Goal: Task Accomplishment & Management: Complete application form

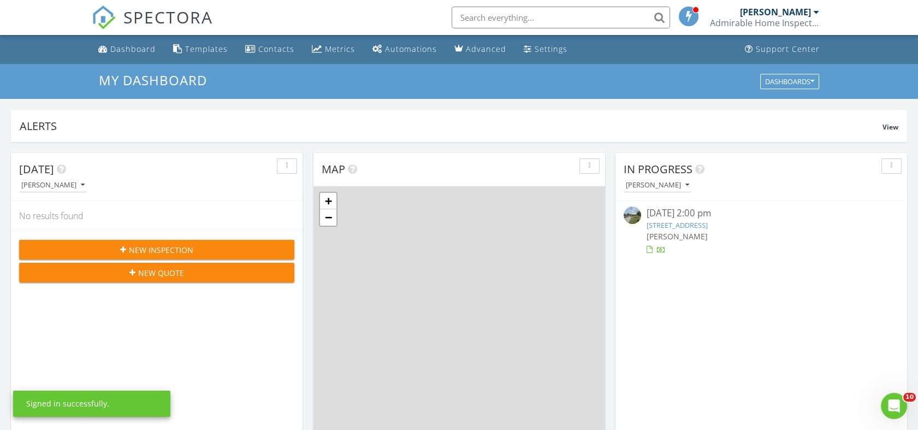
scroll to position [1013, 937]
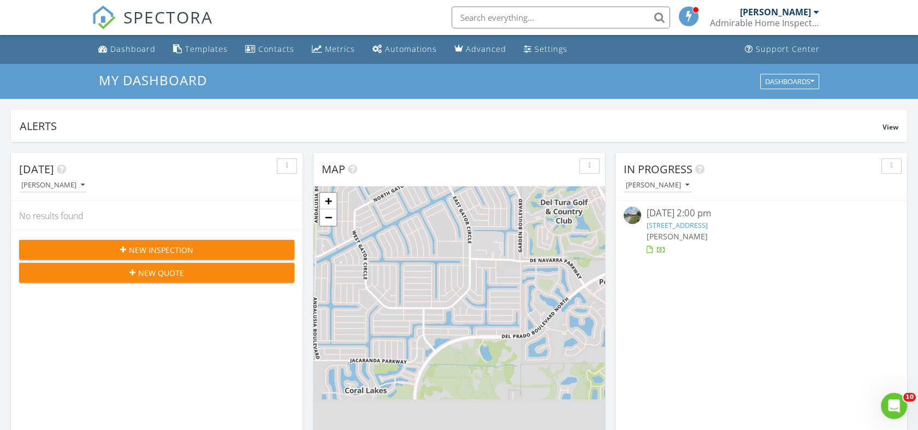
click at [725, 20] on div "Admirable Home Inspections, LLC" at bounding box center [764, 22] width 109 height 11
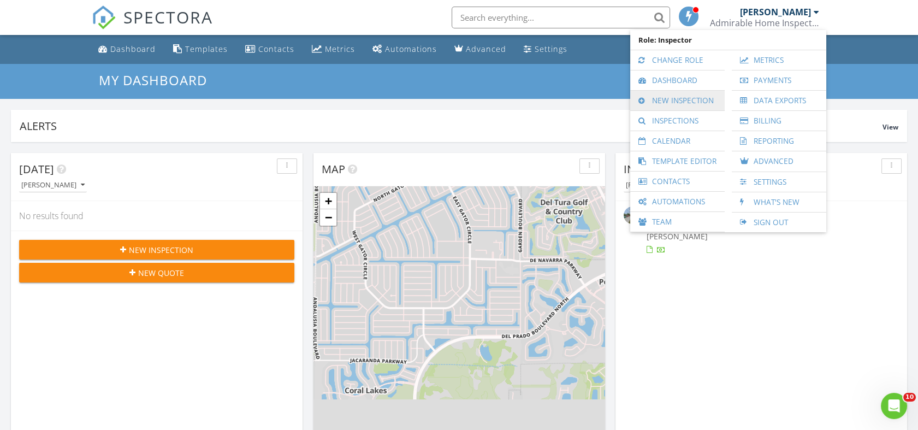
click at [677, 100] on link "New Inspection" at bounding box center [678, 101] width 84 height 20
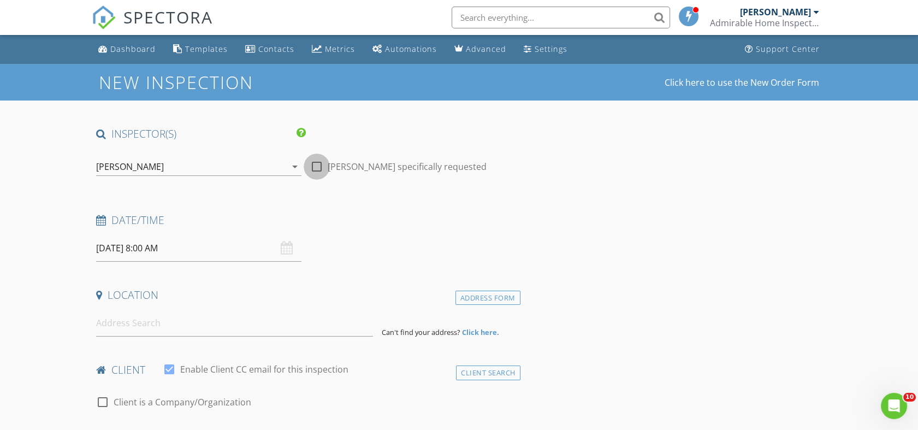
click at [316, 169] on div at bounding box center [316, 166] width 19 height 19
checkbox input "true"
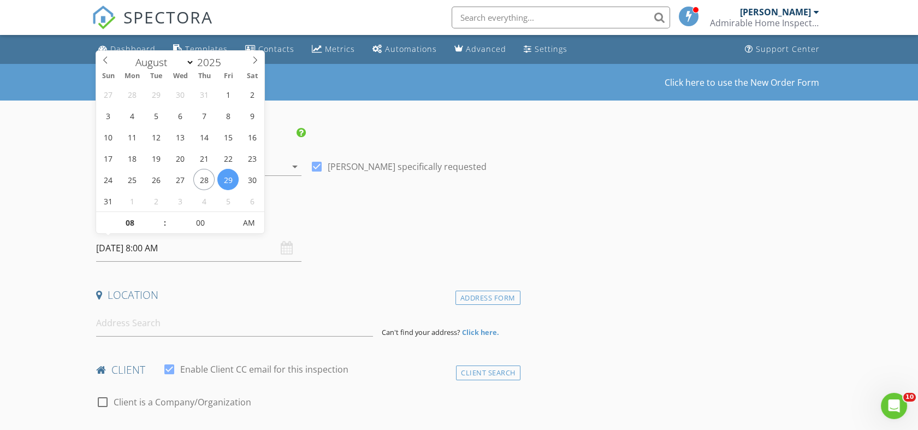
click at [193, 247] on input "08/29/2025 8:00 AM" at bounding box center [198, 248] width 205 height 27
select select "8"
type input "09/03/2025 8:00 AM"
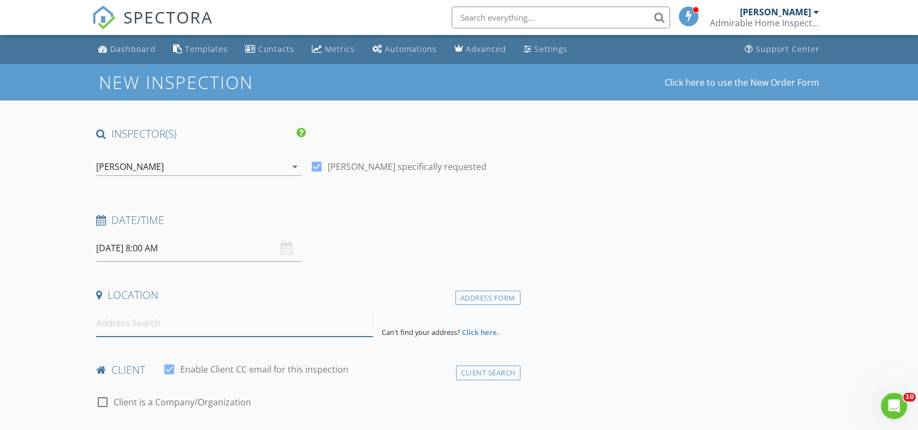
click at [106, 329] on input at bounding box center [234, 323] width 277 height 27
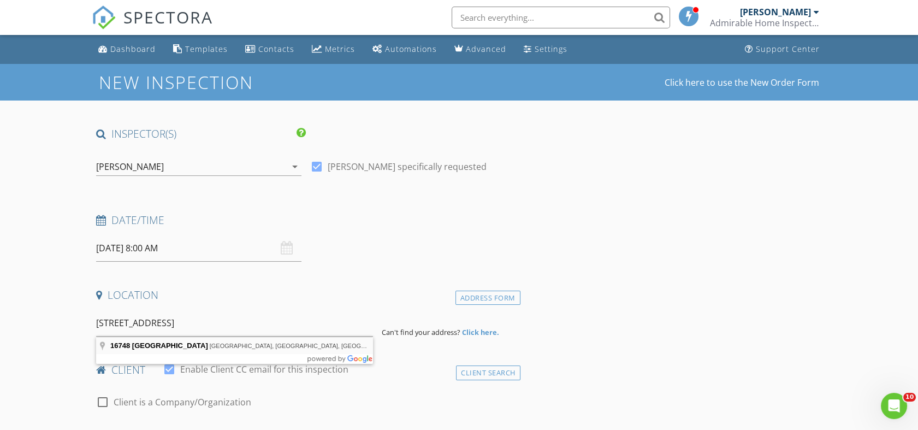
type input "16748 Elkhorn Coral Drive, North Fort Myers, FL, USA"
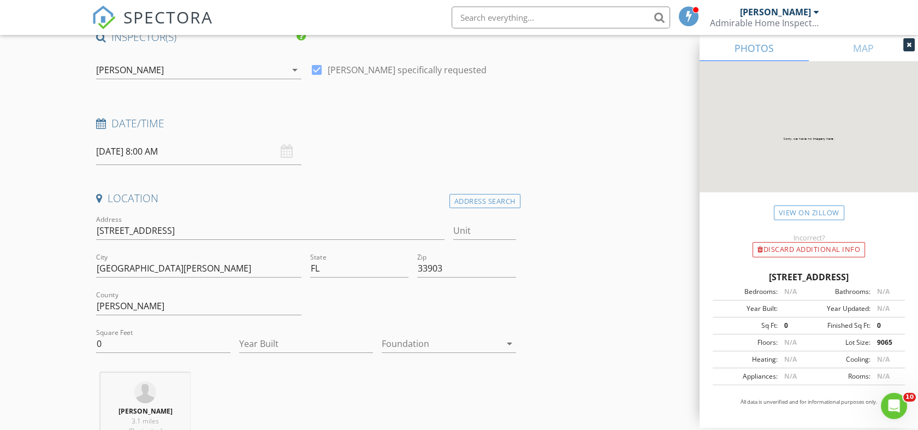
scroll to position [121, 0]
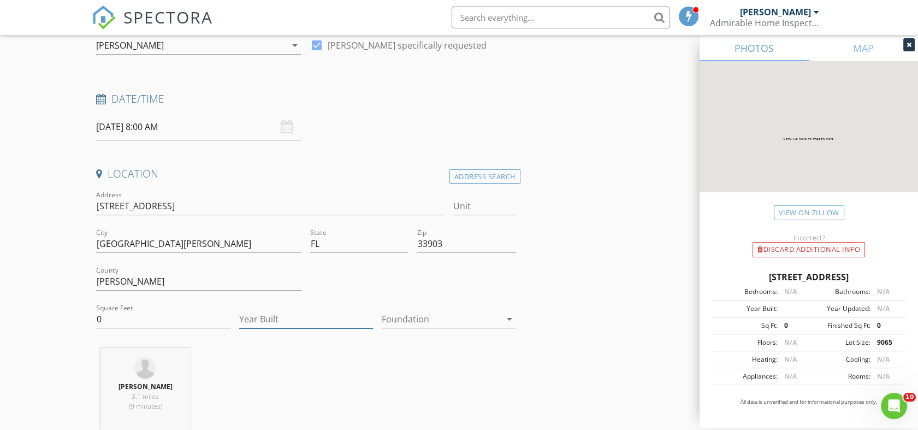
click at [271, 314] on input "Year Built" at bounding box center [306, 319] width 134 height 18
type input "2024"
type input "2000"
type input "2022"
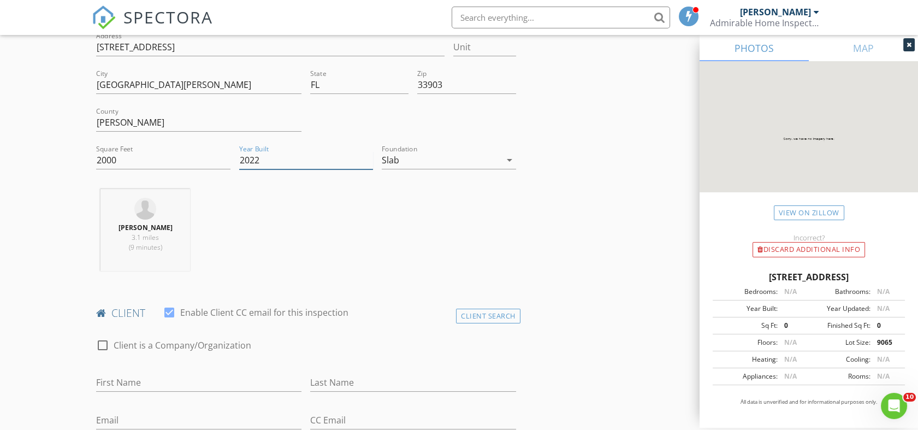
scroll to position [294, 0]
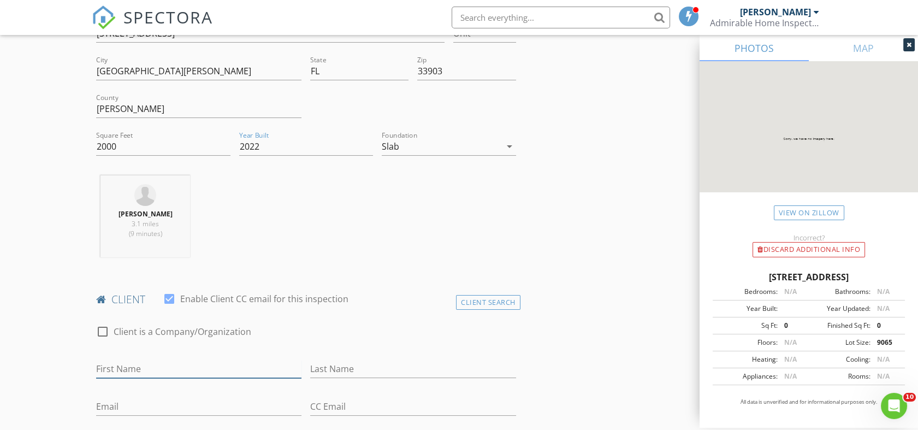
click at [197, 370] on input "First Name" at bounding box center [198, 369] width 205 height 18
type input "Ken & Judy"
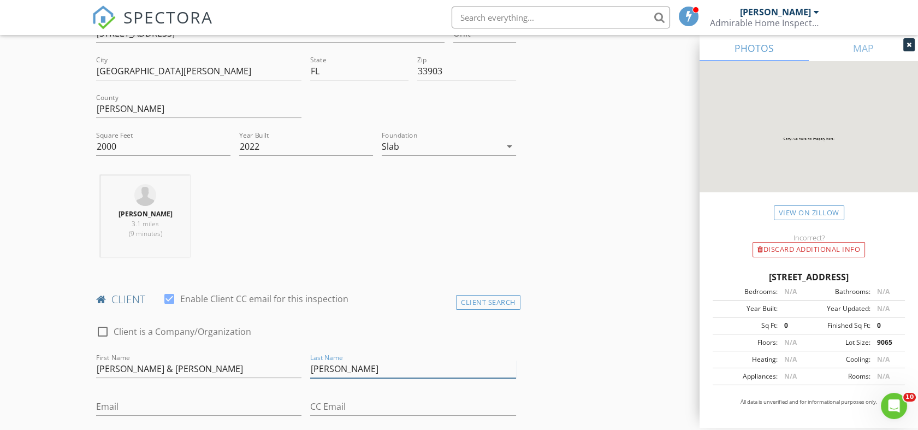
type input "Hackett"
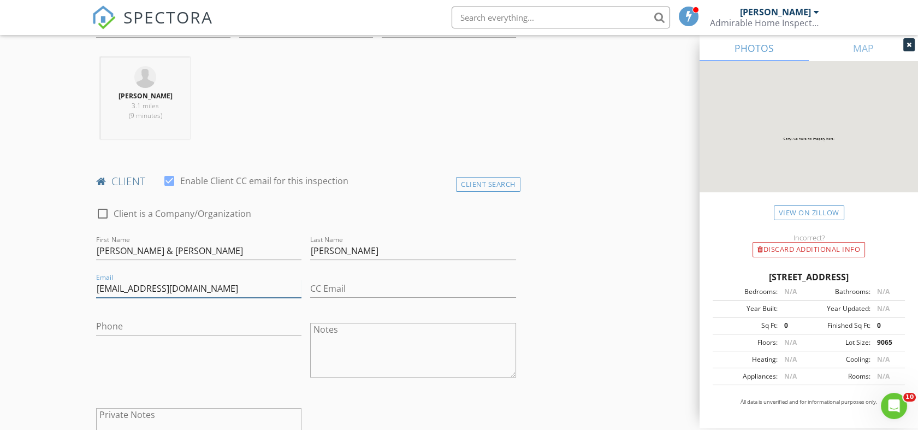
scroll to position [426, 0]
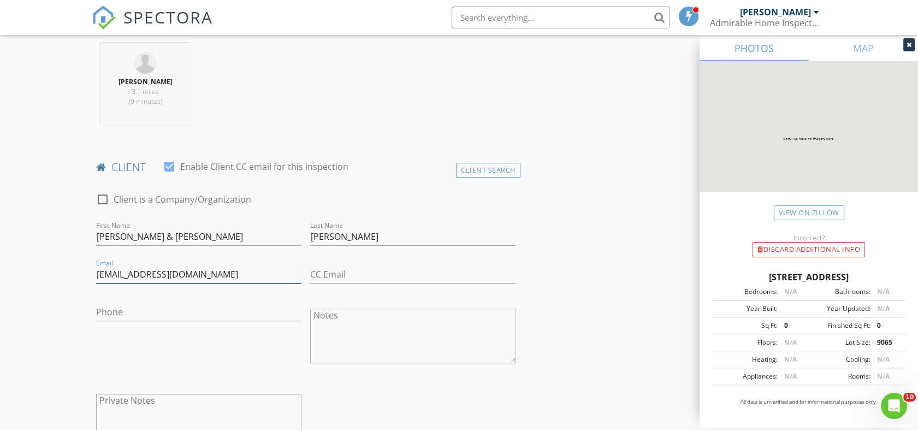
type input "hackmann10@gmail.com"
type input "239-789-5476"
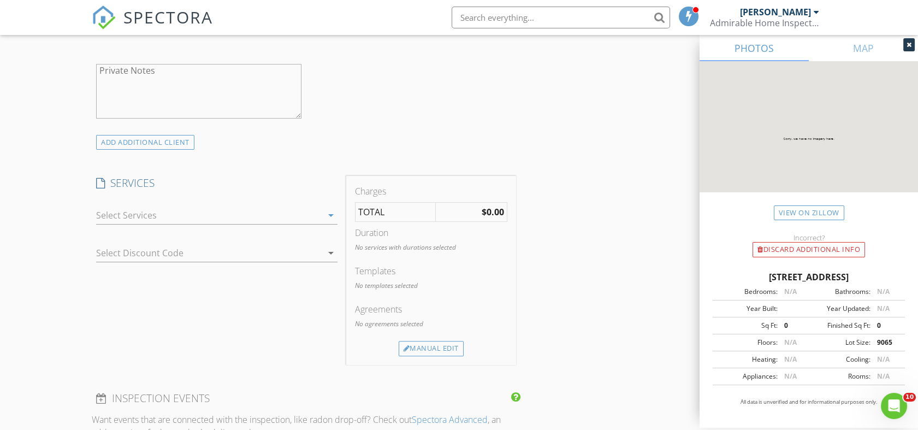
scroll to position [764, 0]
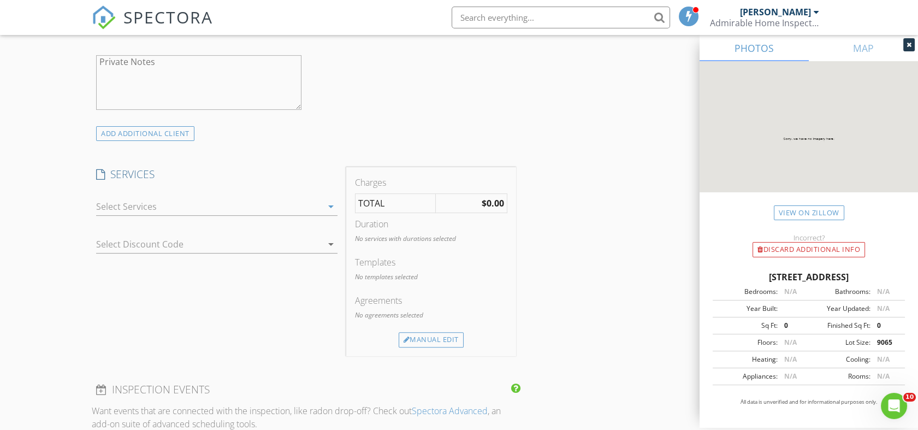
click at [236, 211] on div at bounding box center [209, 206] width 226 height 17
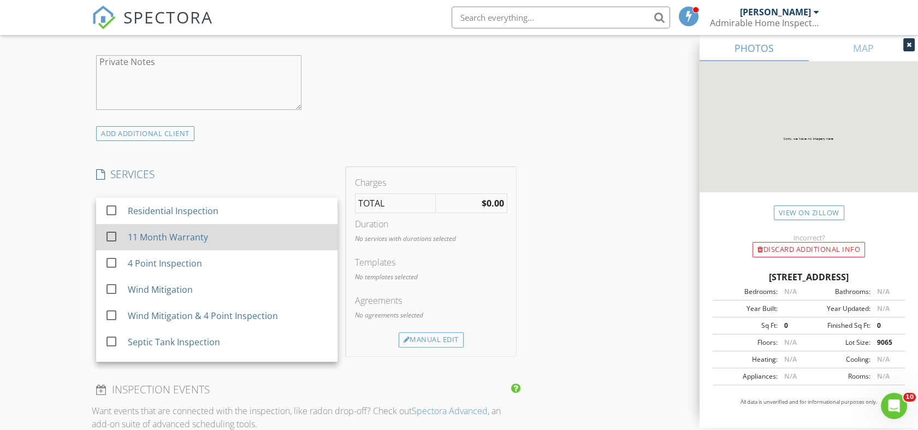
click at [197, 248] on div "check_box_outline_blank 11 Month Warranty" at bounding box center [217, 237] width 224 height 25
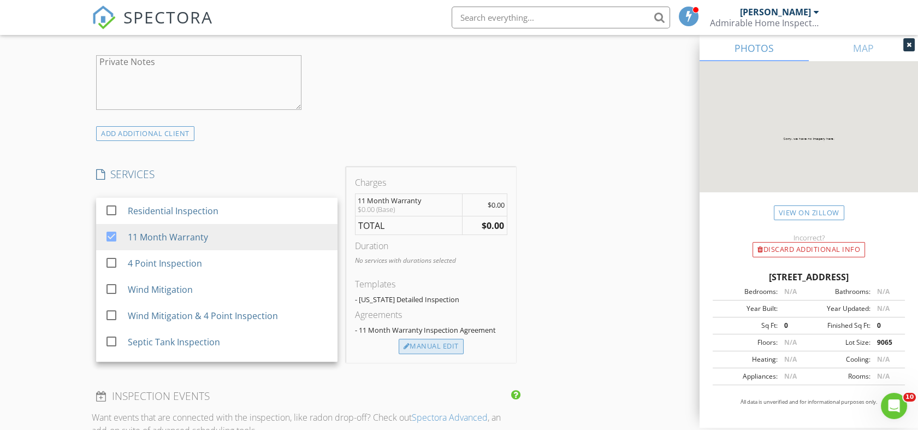
click at [435, 348] on div "Manual Edit" at bounding box center [431, 346] width 65 height 15
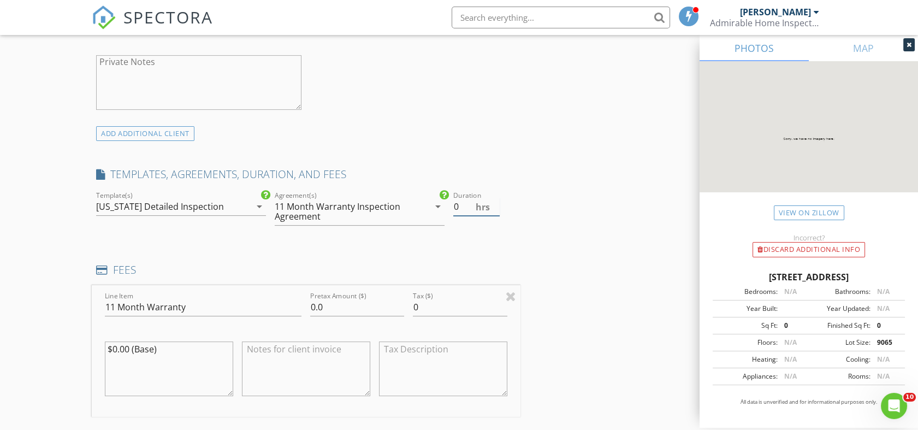
click at [485, 207] on span "hrs" at bounding box center [483, 207] width 14 height 9
type input "3"
type input "450.00"
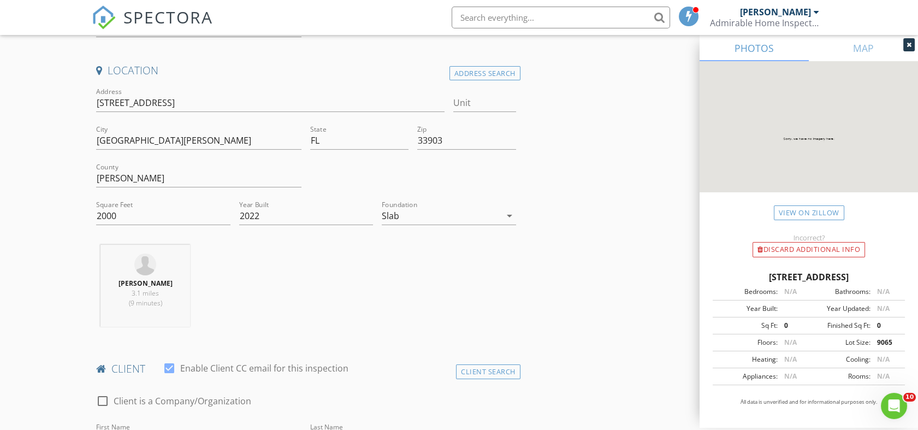
scroll to position [228, 0]
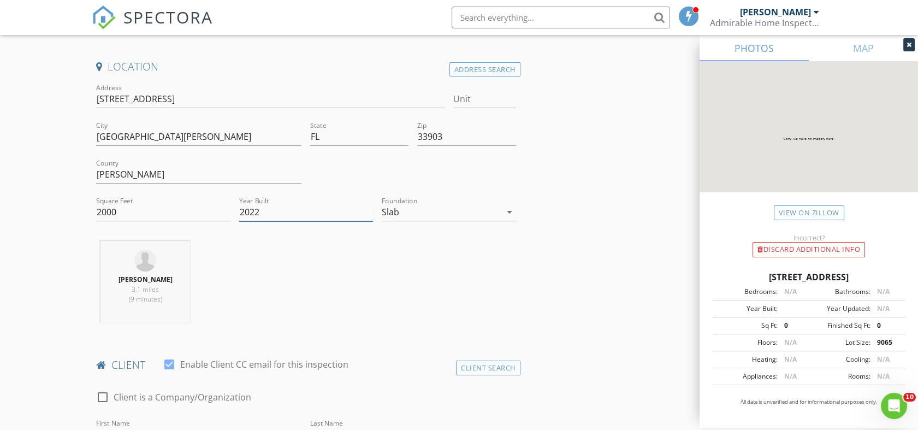
click at [280, 212] on input "2022" at bounding box center [306, 212] width 134 height 18
type input "2024"
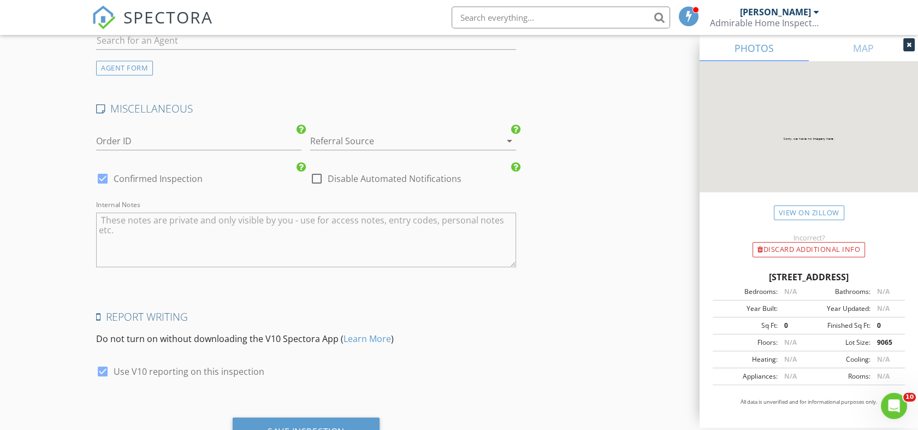
scroll to position [1641, 0]
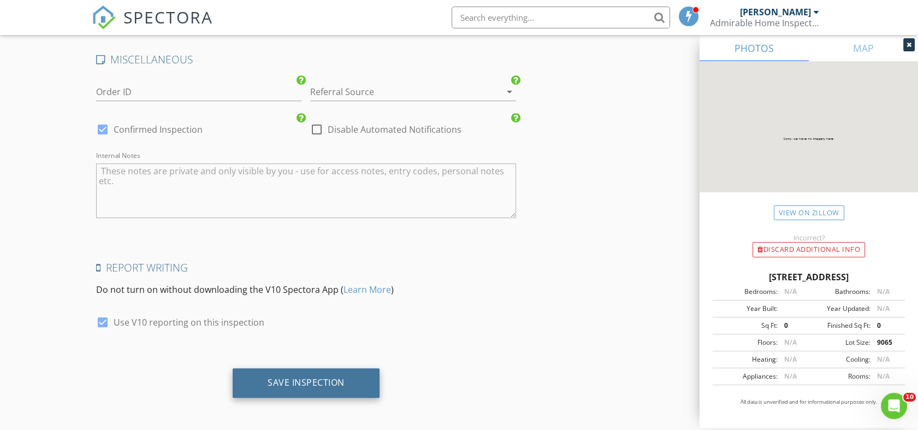
click at [319, 382] on div "Save Inspection" at bounding box center [306, 382] width 77 height 11
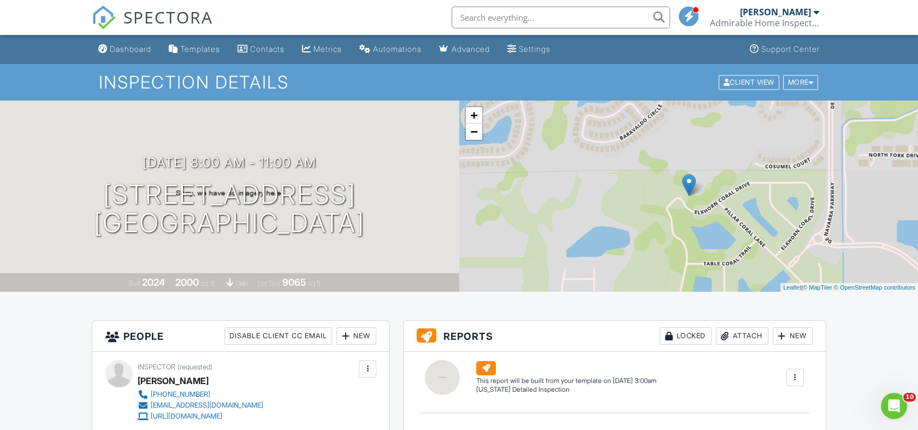
click at [525, 22] on input "text" at bounding box center [561, 18] width 218 height 22
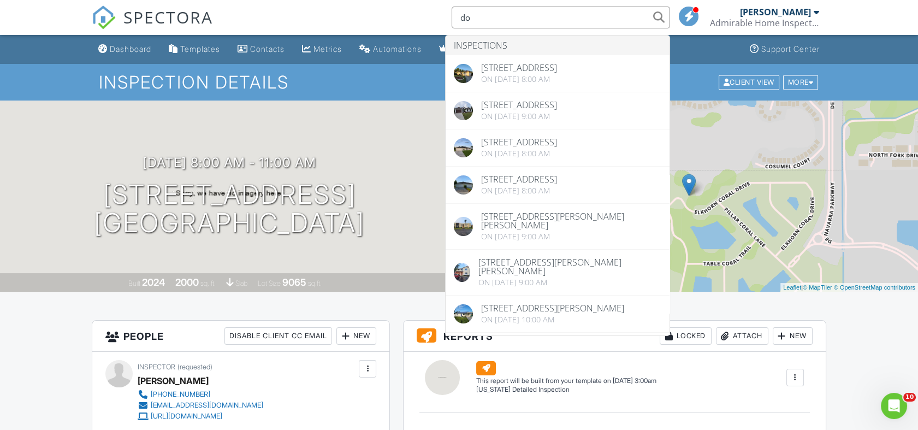
type input "d"
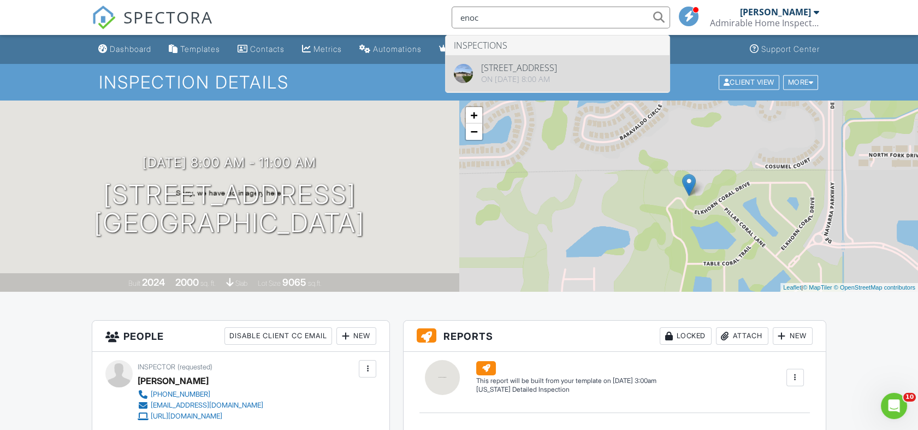
type input "enoc"
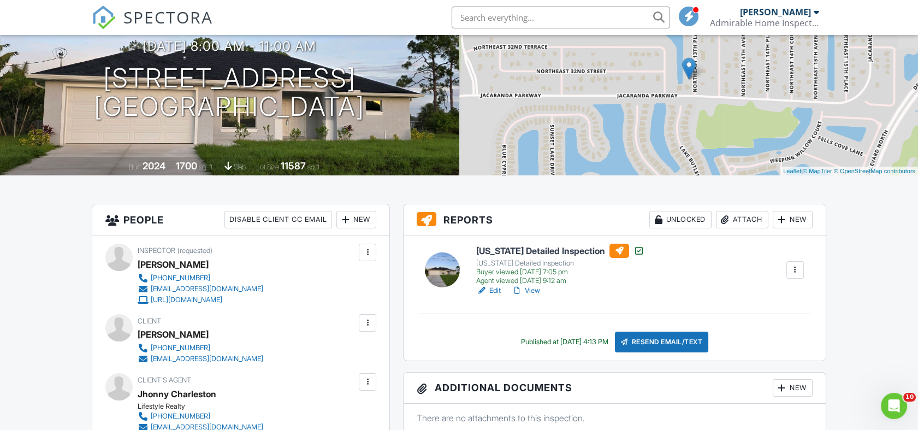
scroll to position [144, 0]
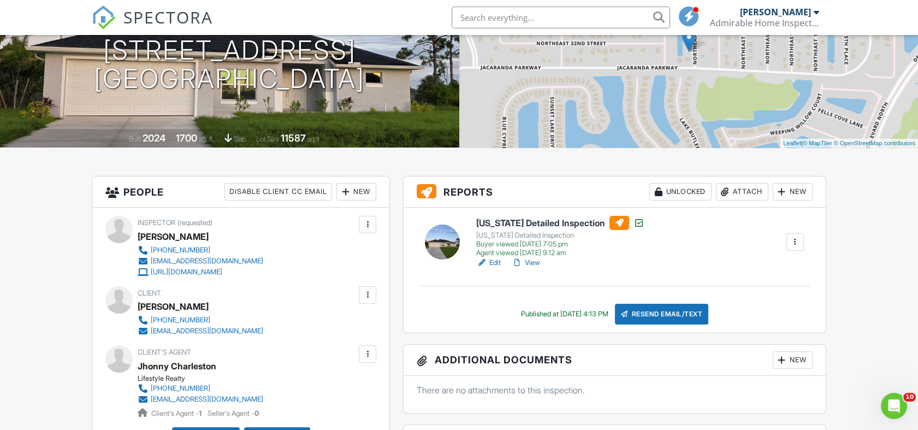
click at [577, 22] on input "text" at bounding box center [561, 18] width 218 height 22
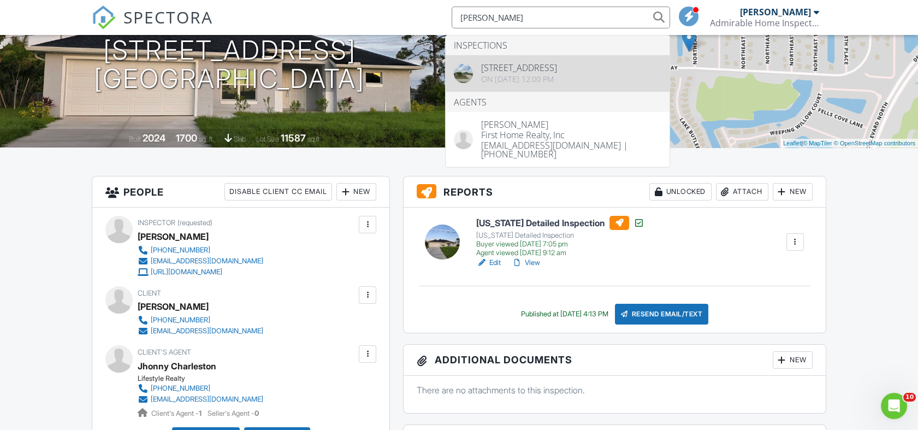
type input "alpizar"
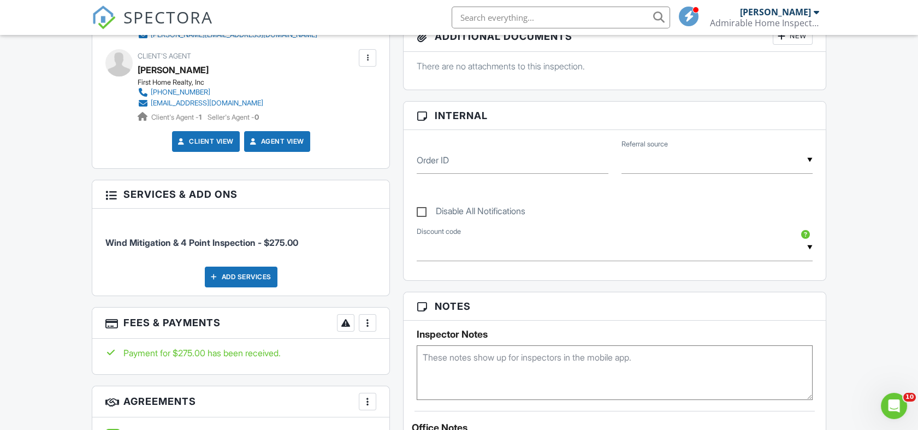
scroll to position [441, 0]
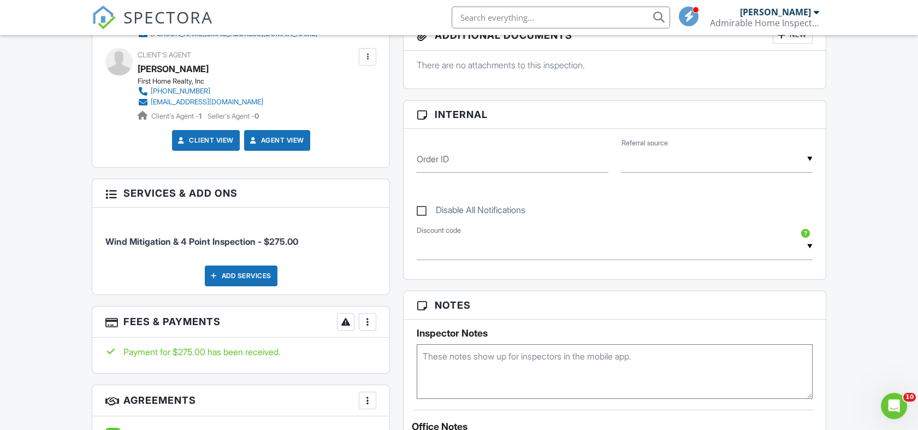
click at [550, 21] on input "text" at bounding box center [561, 18] width 218 height 22
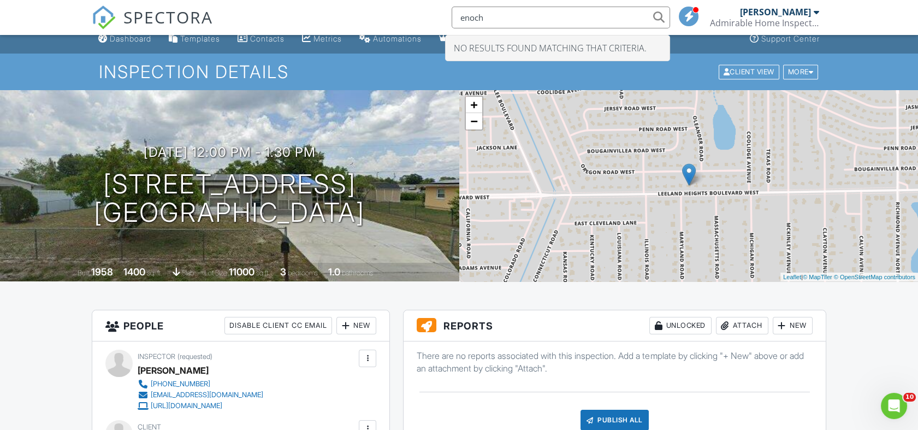
scroll to position [0, 0]
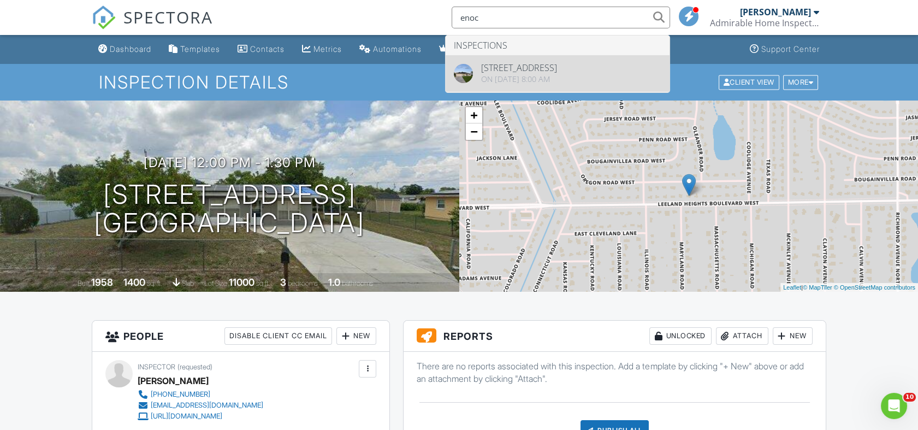
type input "enoc"
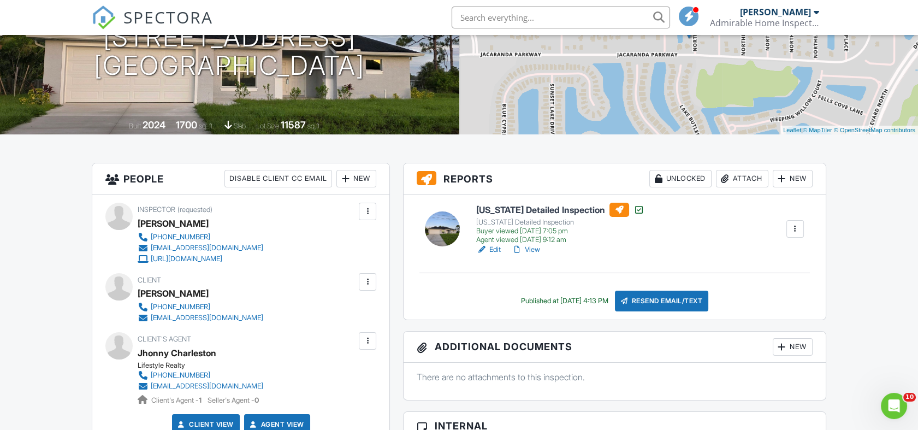
click at [763, 23] on div "Admirable Home Inspections, LLC" at bounding box center [764, 22] width 109 height 11
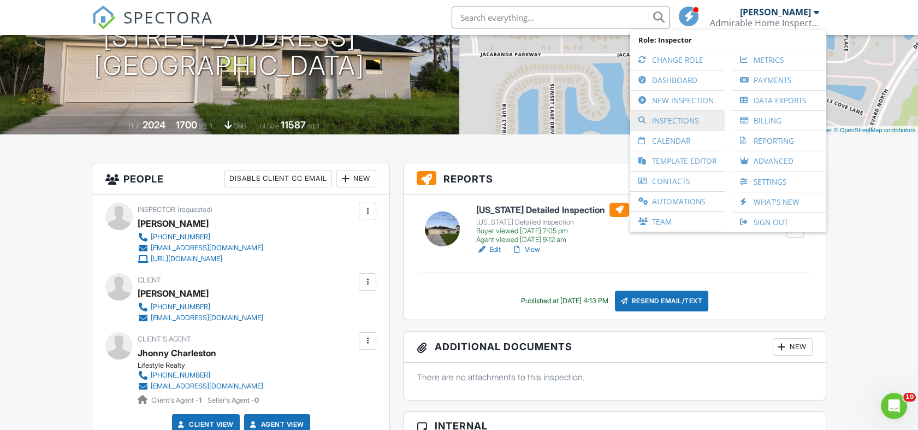
click at [690, 123] on link "Inspections" at bounding box center [678, 121] width 84 height 20
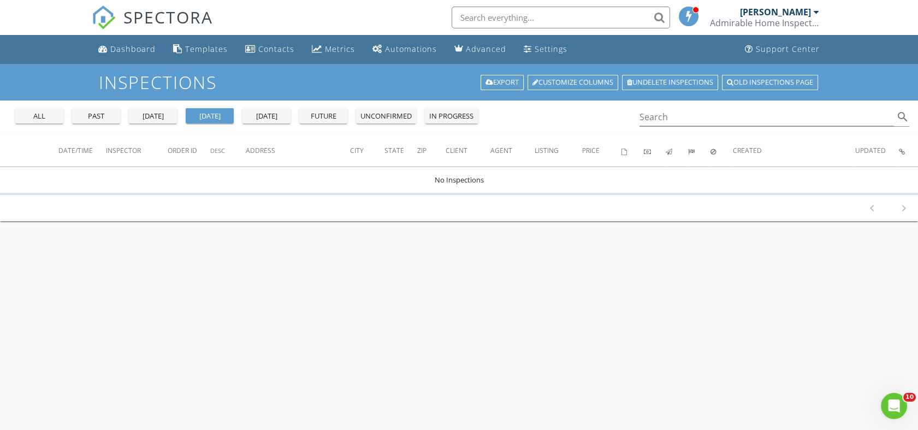
click at [46, 121] on button "all" at bounding box center [39, 115] width 48 height 15
